Goal: Transaction & Acquisition: Purchase product/service

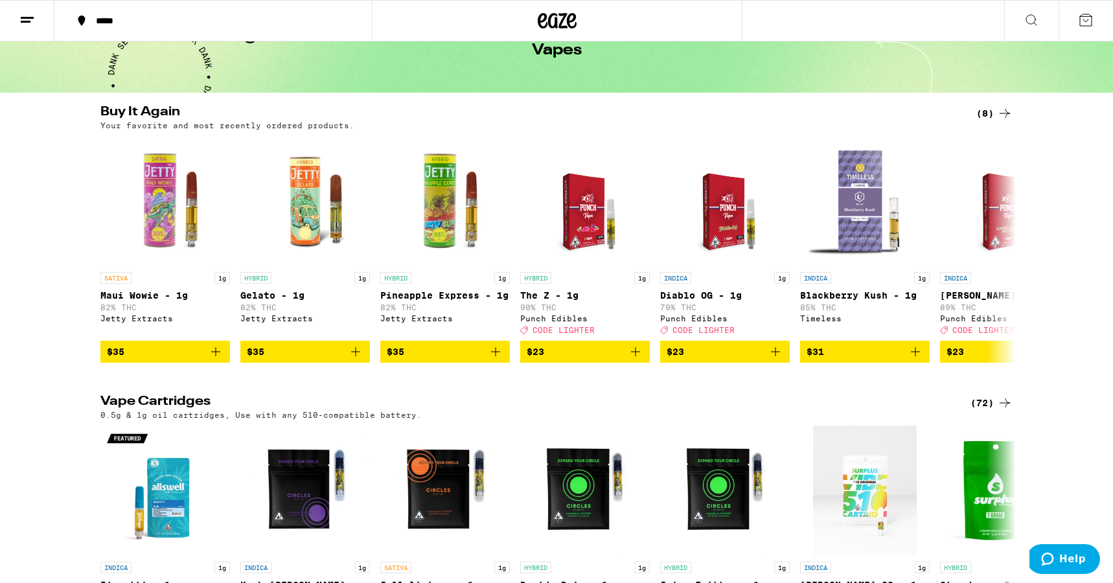
scroll to position [75, 0]
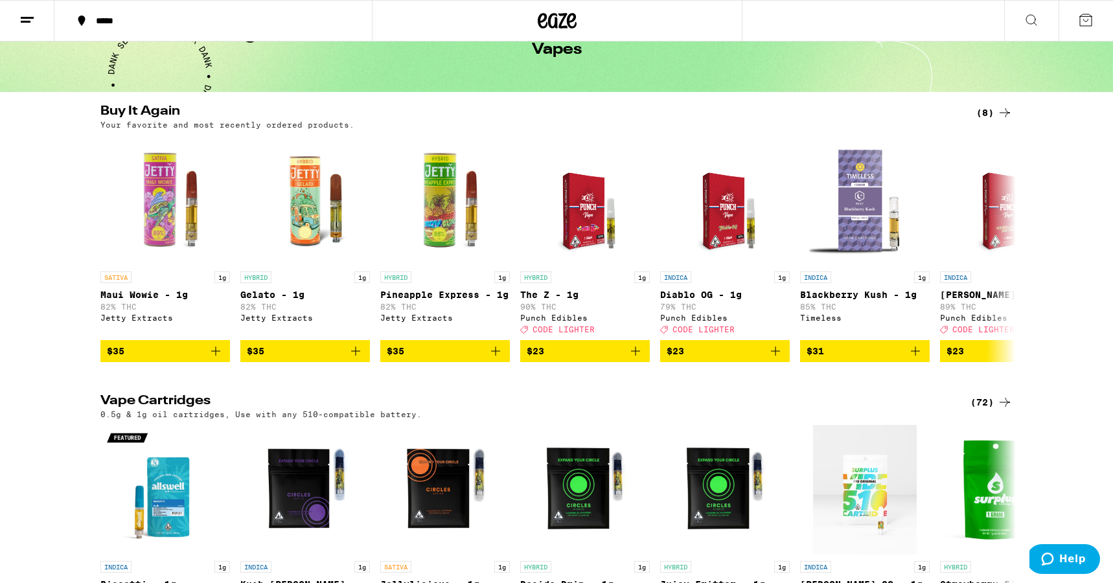
click at [636, 356] on icon "Add to bag" at bounding box center [636, 351] width 16 height 16
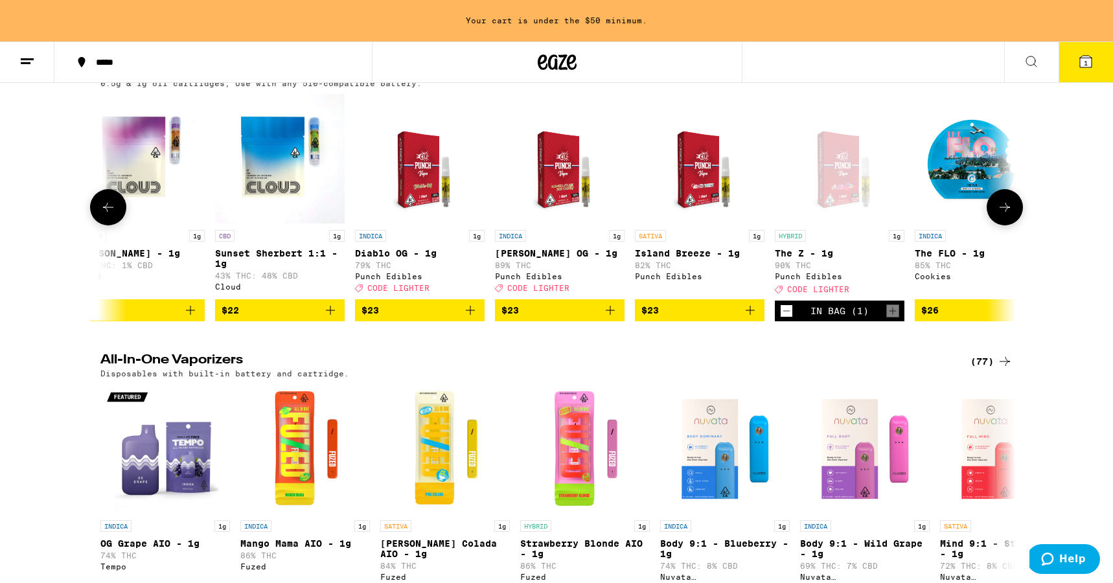
scroll to position [0, 1295]
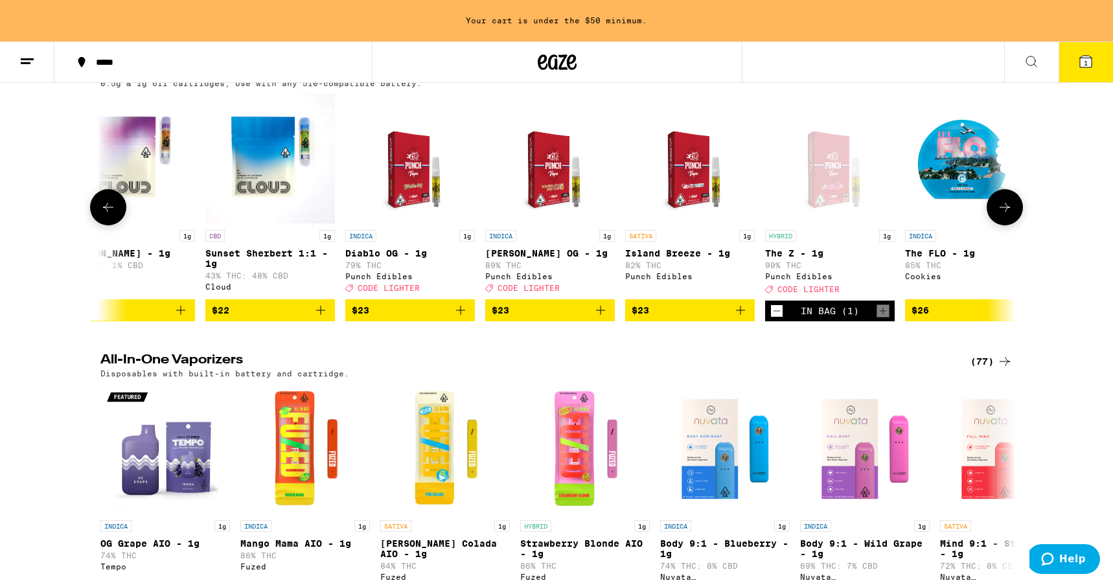
click at [744, 318] on icon "Add to bag" at bounding box center [741, 311] width 16 height 16
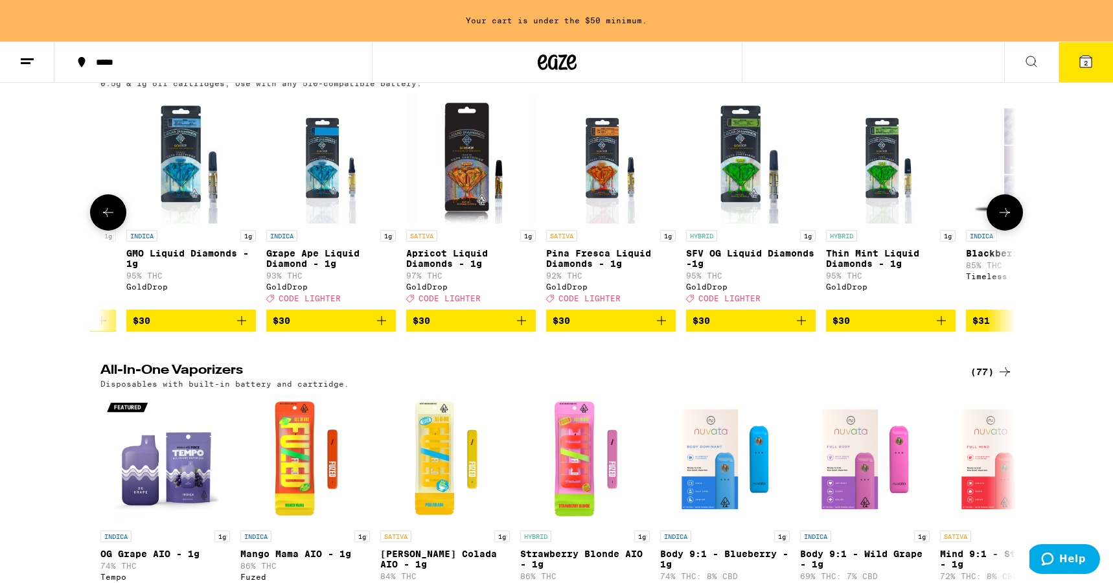
scroll to position [0, 3892]
click at [660, 328] on icon "Add to bag" at bounding box center [662, 321] width 16 height 16
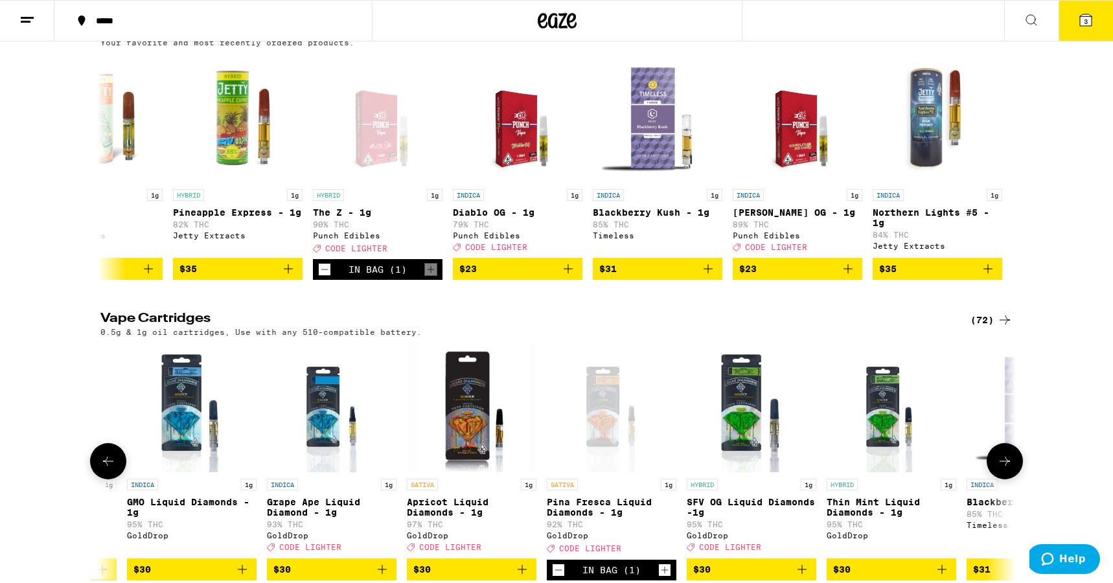
scroll to position [0, 0]
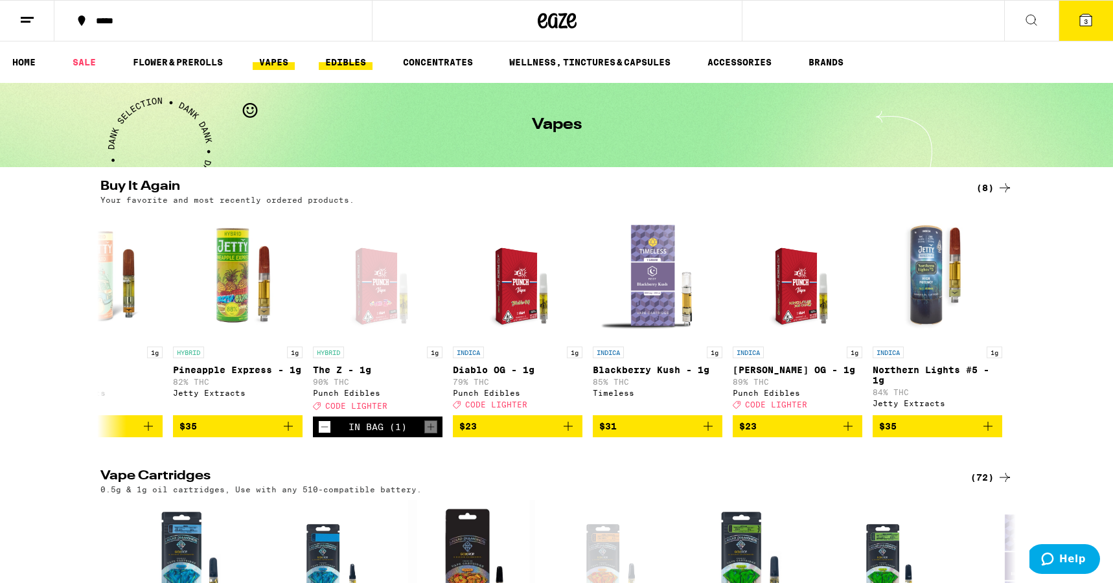
click at [352, 62] on link "EDIBLES" at bounding box center [346, 62] width 54 height 16
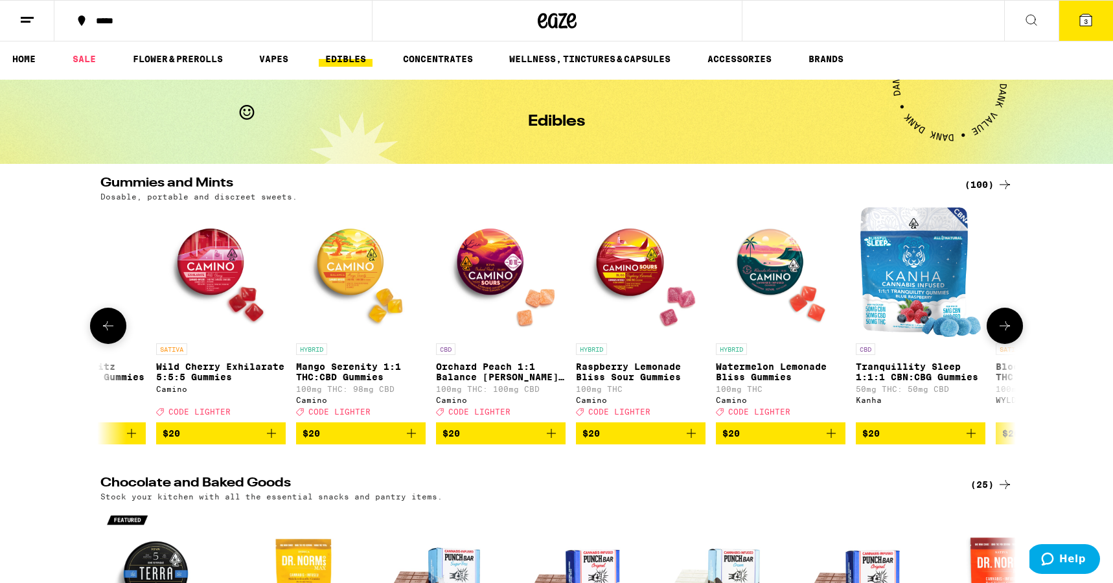
scroll to position [0, 9048]
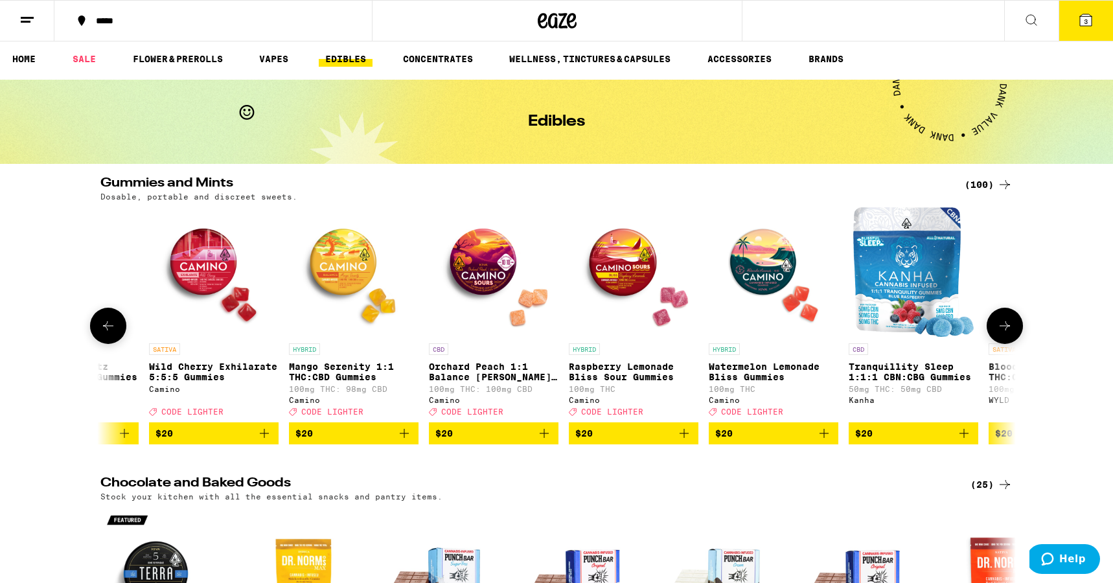
click at [824, 438] on icon "Add to bag" at bounding box center [824, 433] width 9 height 9
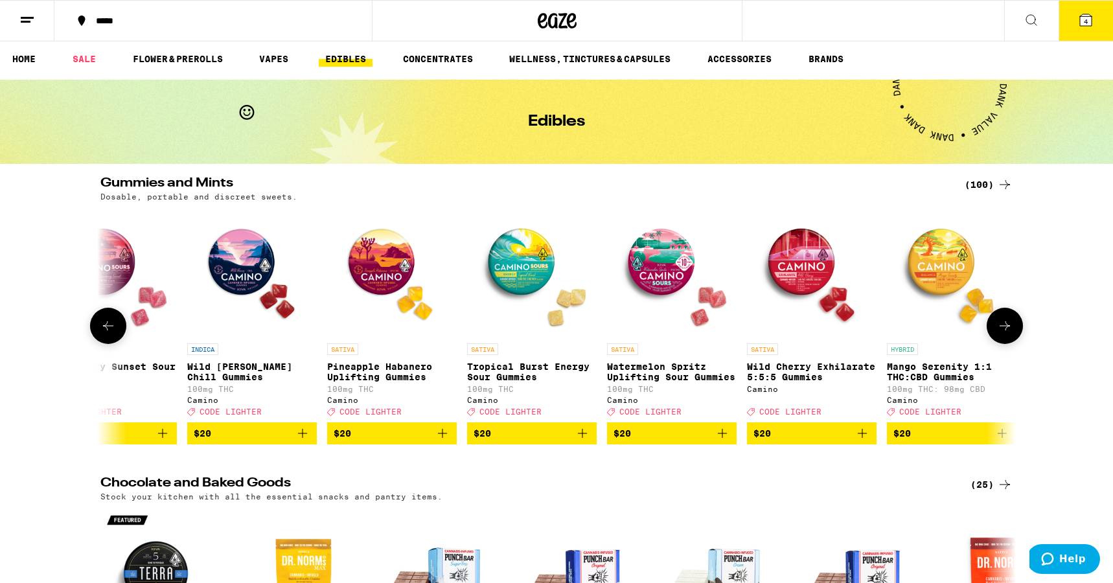
scroll to position [0, 8420]
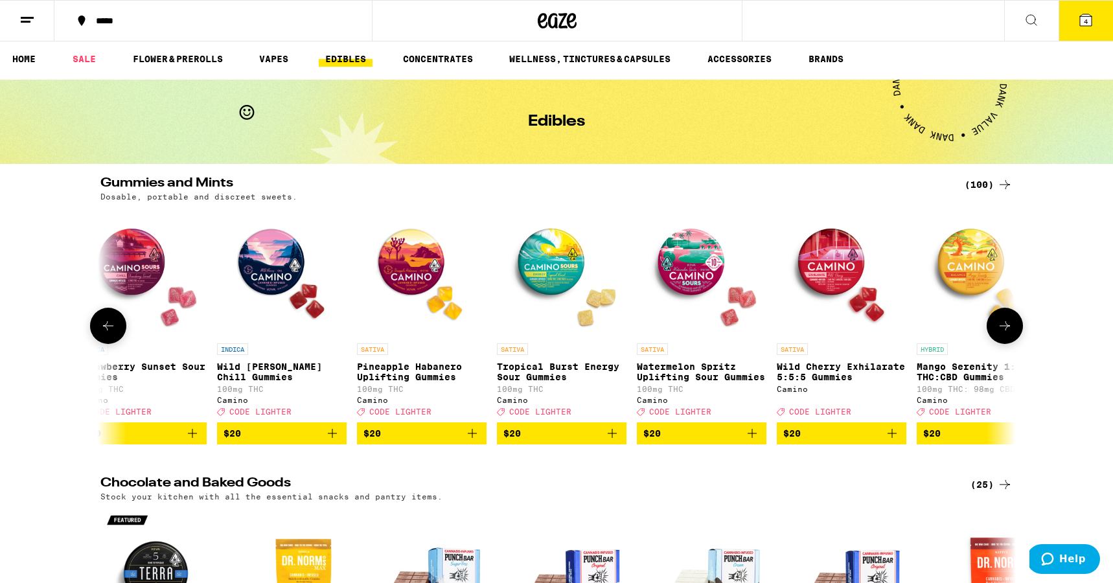
click at [612, 438] on icon "Add to bag" at bounding box center [612, 433] width 9 height 9
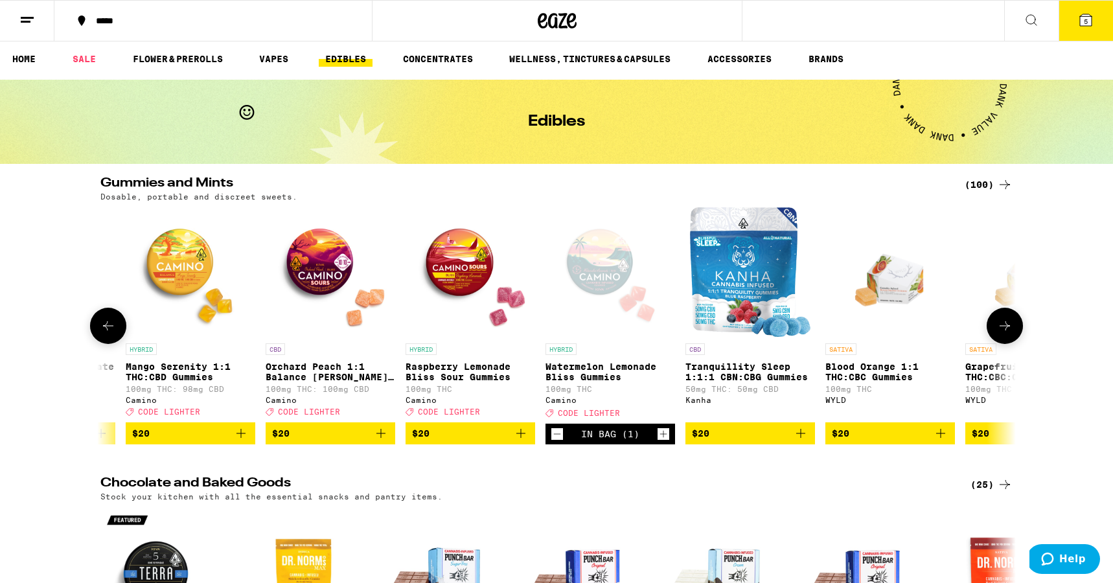
scroll to position [0, 0]
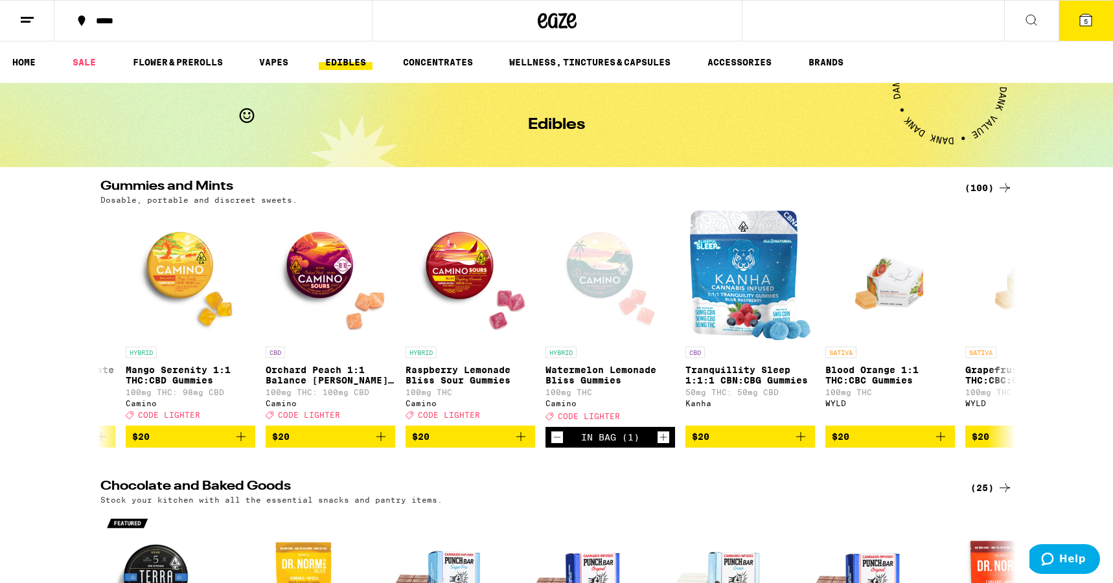
click at [1084, 19] on span "5" at bounding box center [1086, 21] width 4 height 8
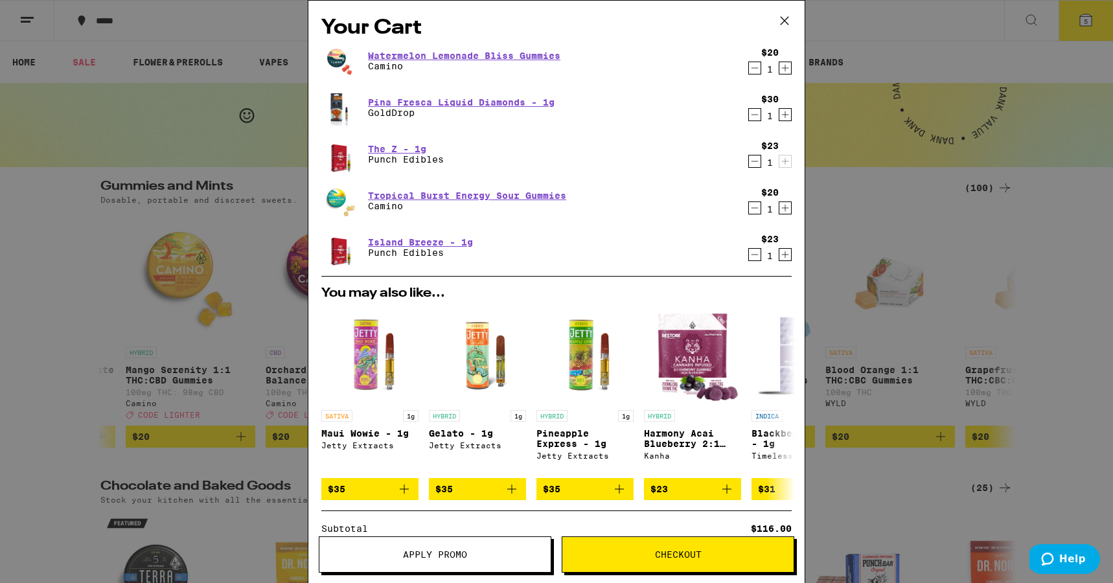
click at [251, 27] on div "Your Cart Watermelon Lemonade Bliss Gummies Camino $20 1 Pina Fresca Liquid Dia…" at bounding box center [556, 291] width 1113 height 583
